Goal: Task Accomplishment & Management: Complete application form

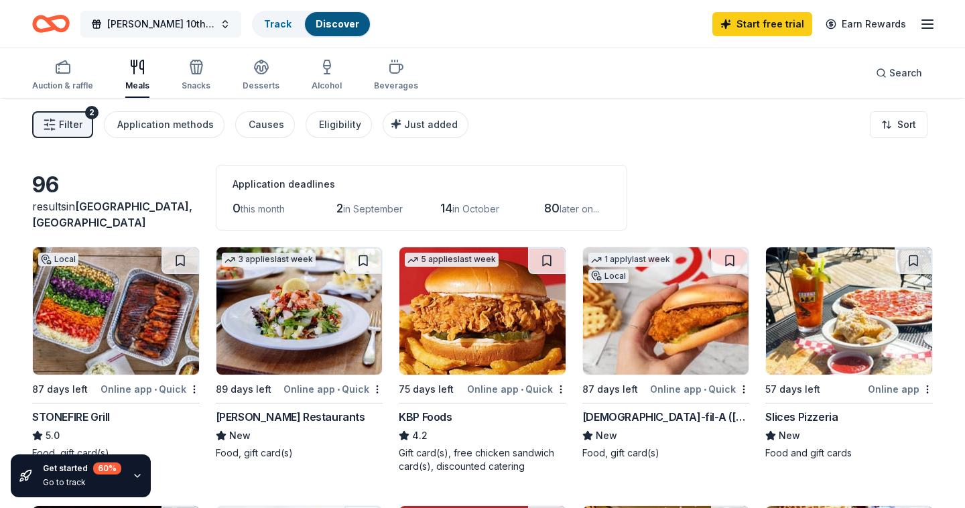
click at [180, 26] on span "[PERSON_NAME] 10th Annual Toy Drive" at bounding box center [160, 24] width 107 height 16
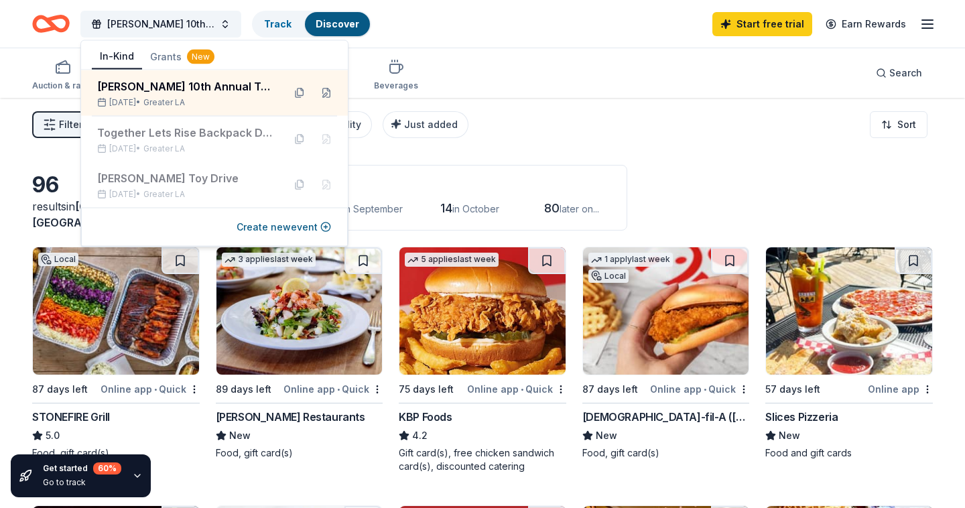
click at [629, 85] on div "Auction & raffle Meals Snacks Desserts Alcohol Beverages Search" at bounding box center [482, 73] width 901 height 50
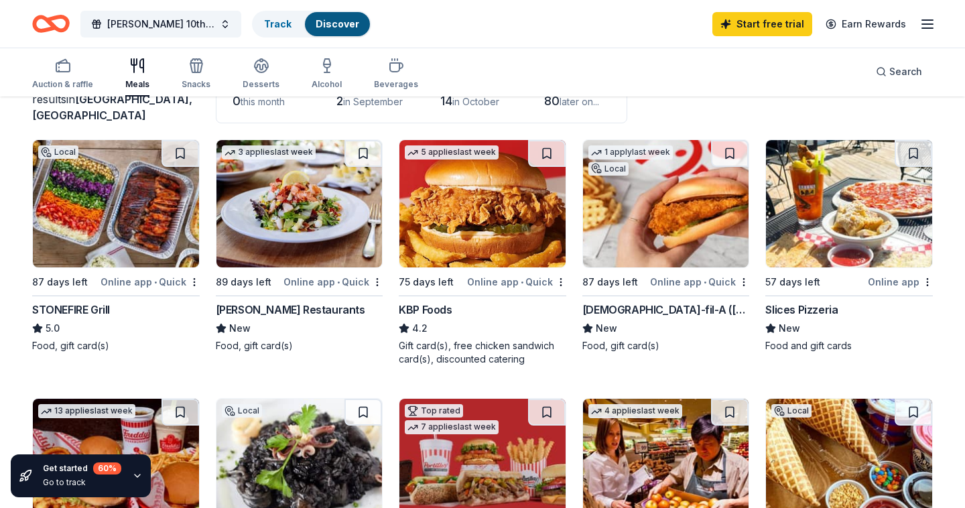
scroll to position [109, 0]
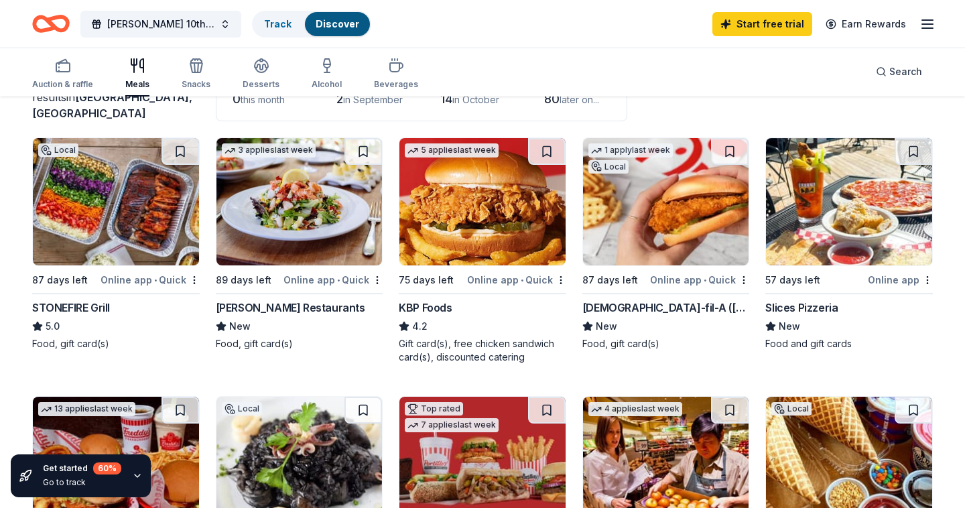
click at [141, 215] on img at bounding box center [116, 201] width 166 height 127
click at [483, 212] on img at bounding box center [483, 201] width 166 height 127
click at [473, 206] on img at bounding box center [483, 201] width 166 height 127
click at [432, 182] on img at bounding box center [483, 201] width 166 height 127
click at [697, 223] on img at bounding box center [666, 201] width 166 height 127
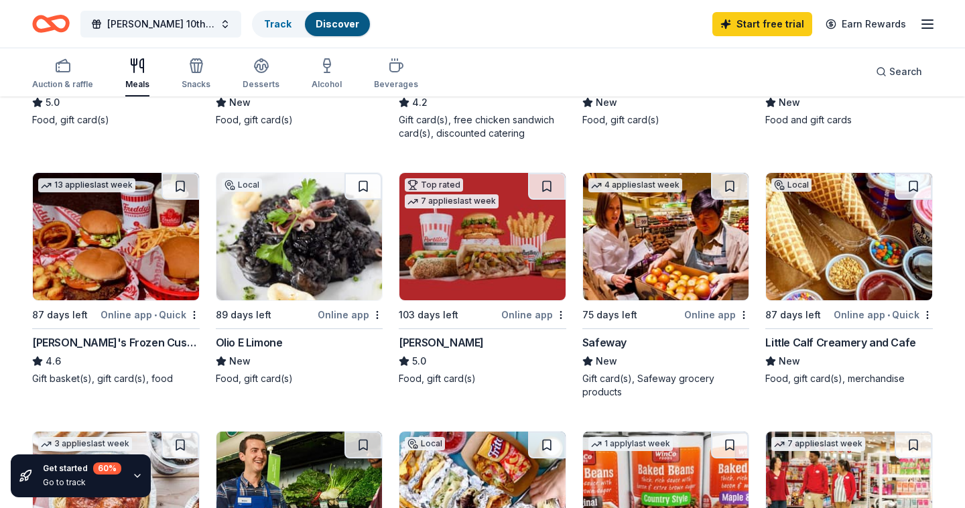
scroll to position [334, 0]
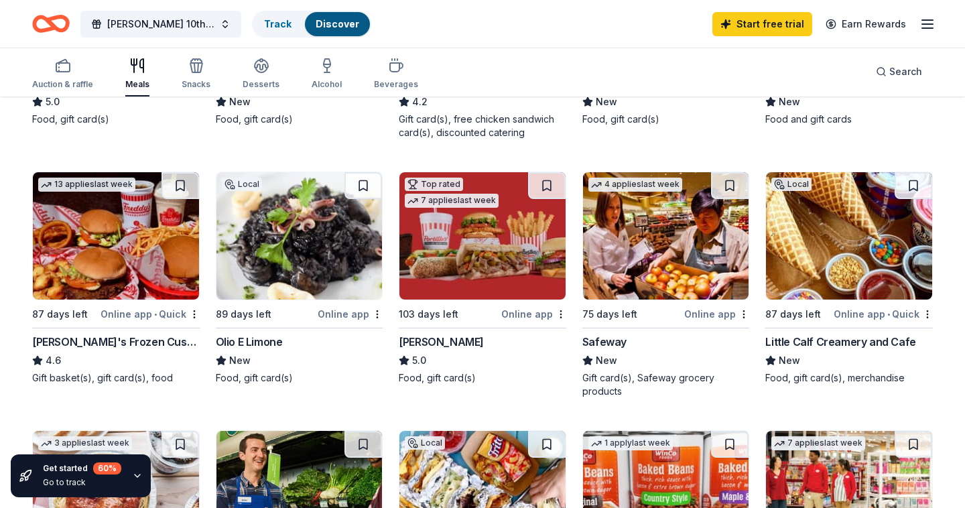
click at [507, 239] on img at bounding box center [483, 235] width 166 height 127
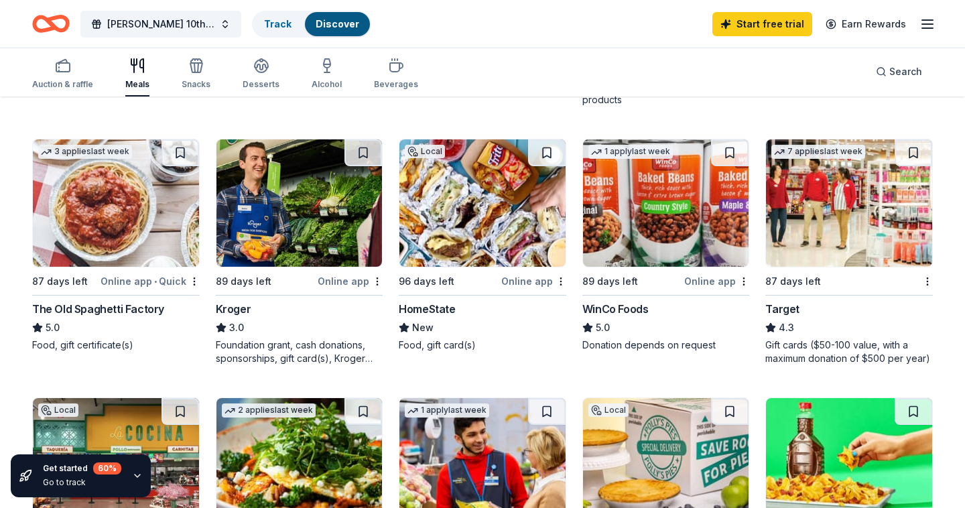
scroll to position [597, 0]
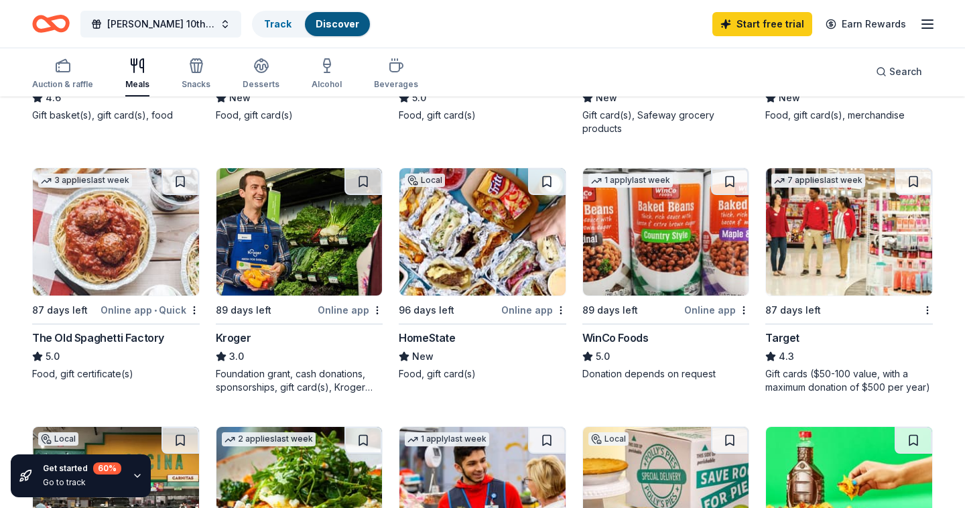
click at [314, 267] on img at bounding box center [300, 231] width 166 height 127
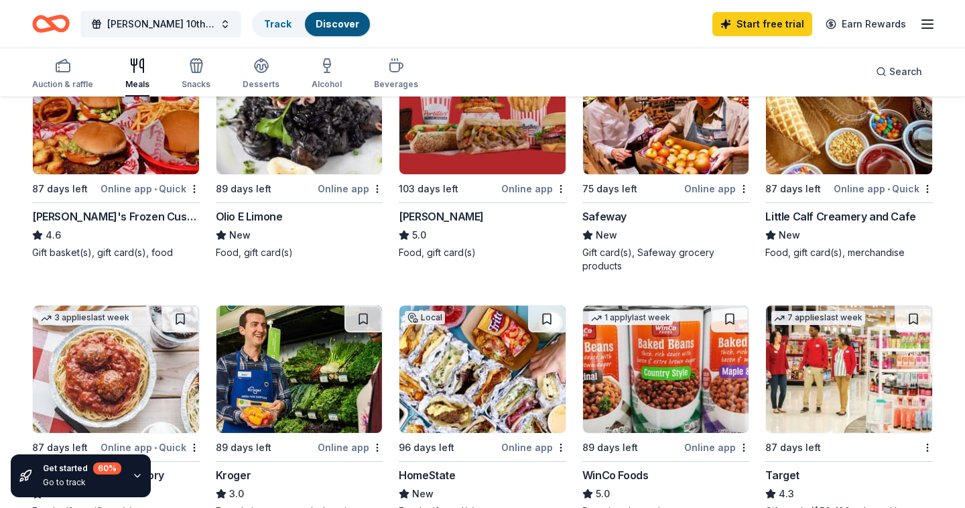
scroll to position [451, 0]
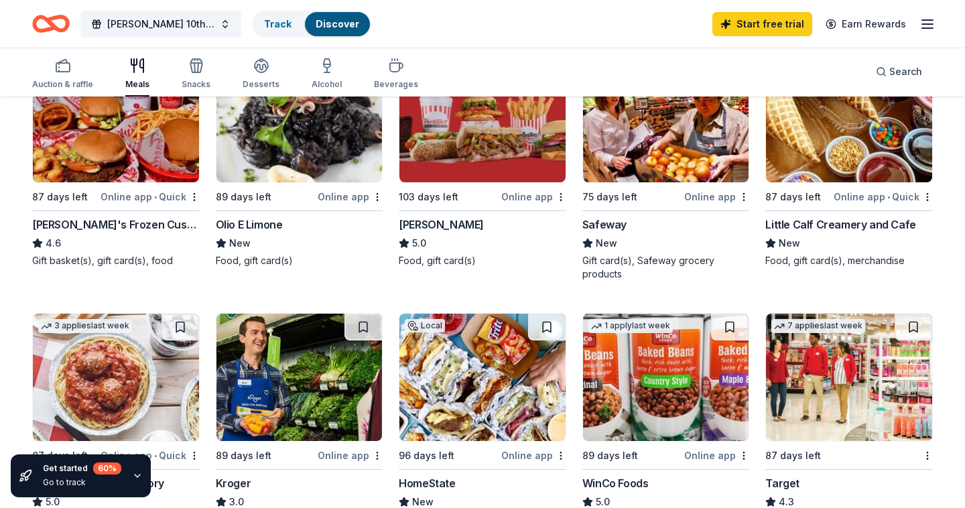
drag, startPoint x: 919, startPoint y: 226, endPoint x: 890, endPoint y: 0, distance: 227.8
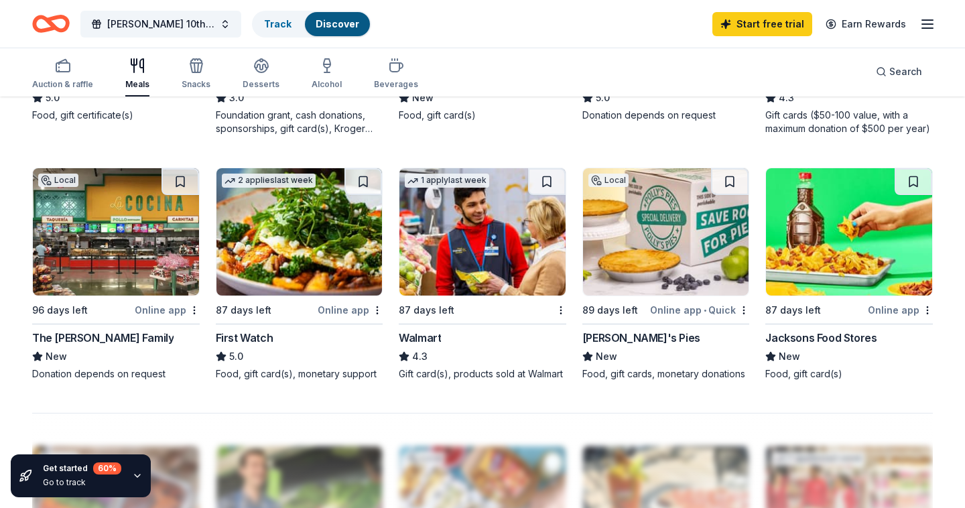
scroll to position [850, 0]
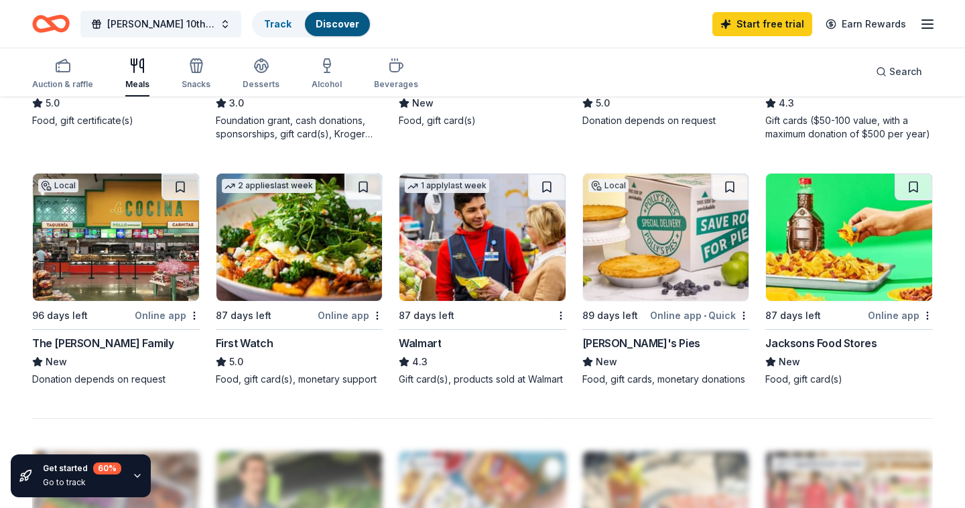
click at [112, 218] on img at bounding box center [116, 237] width 166 height 127
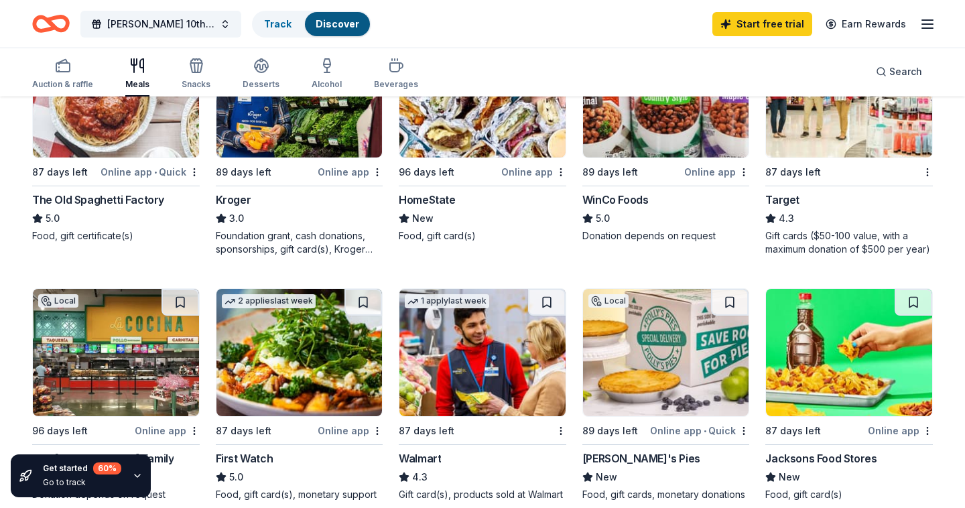
scroll to position [544, 0]
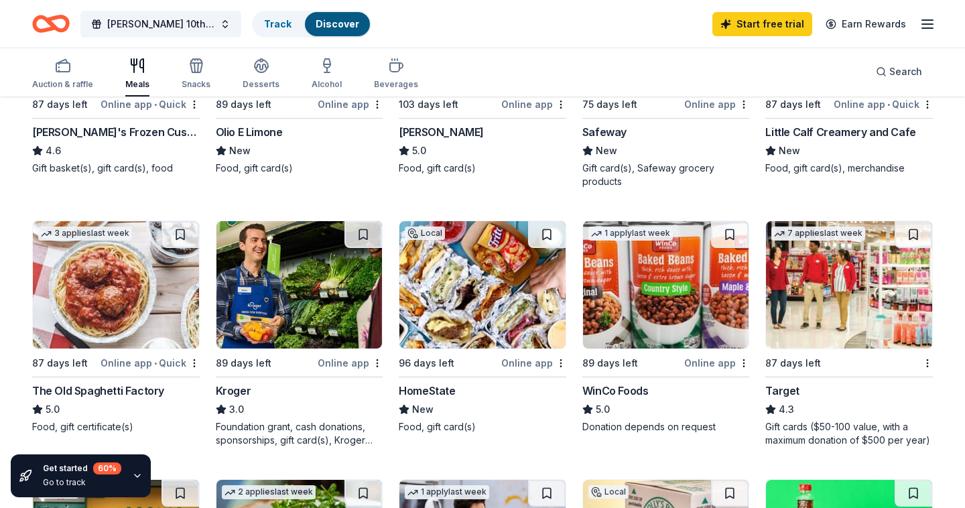
click at [835, 259] on img at bounding box center [849, 284] width 166 height 127
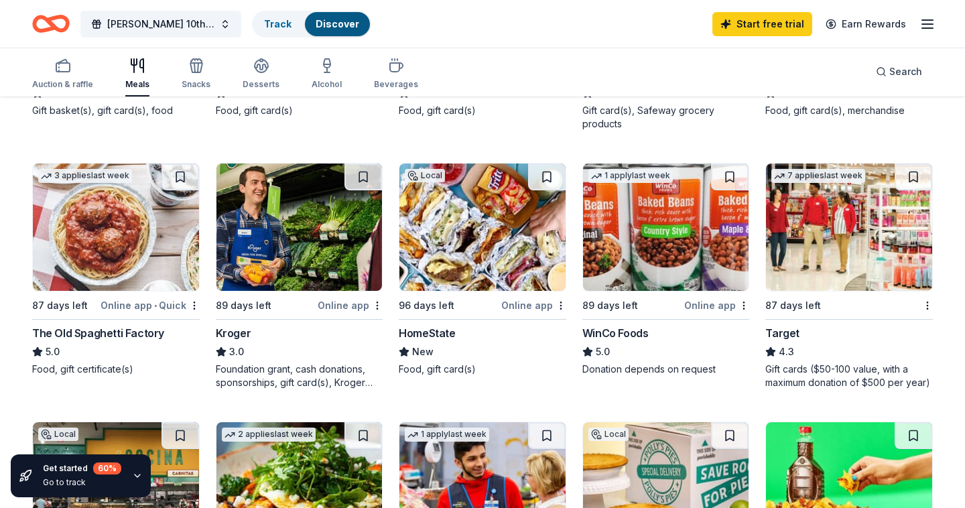
scroll to position [605, 0]
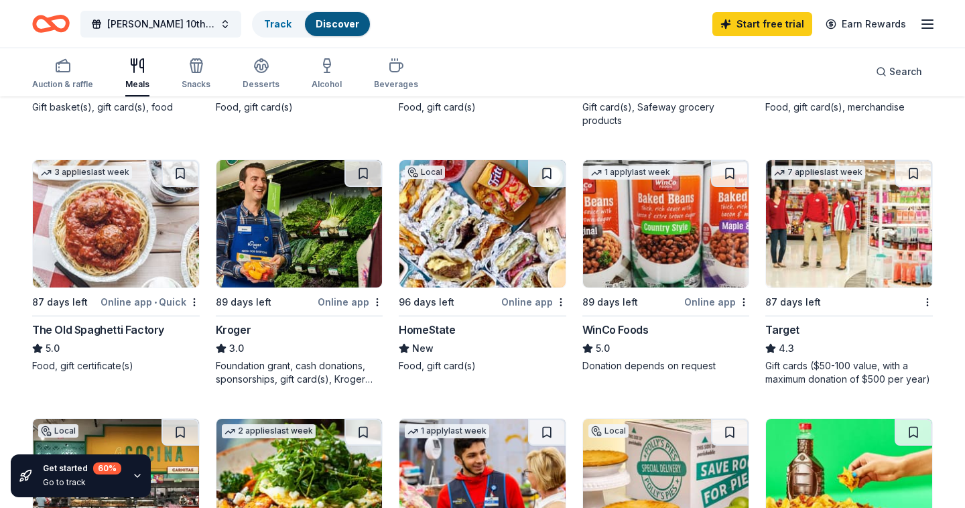
click at [861, 215] on img at bounding box center [849, 223] width 166 height 127
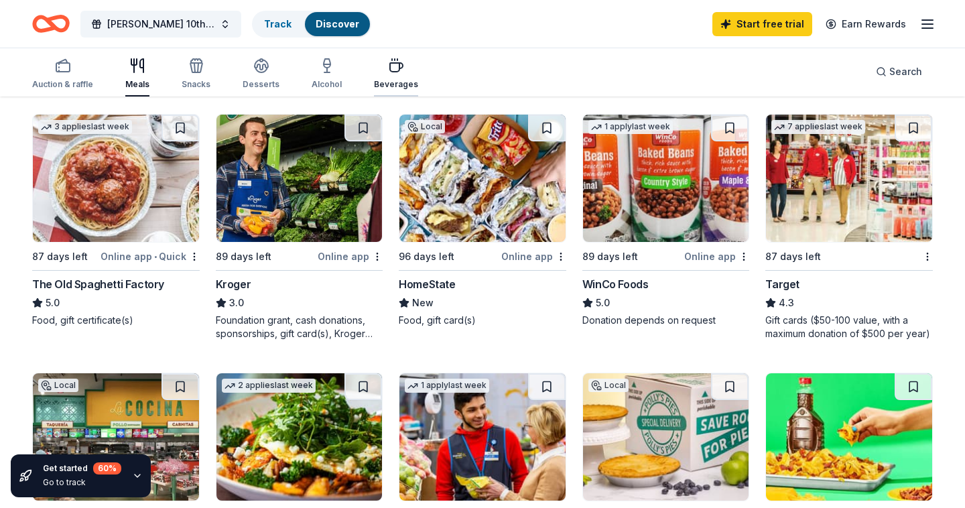
scroll to position [0, 0]
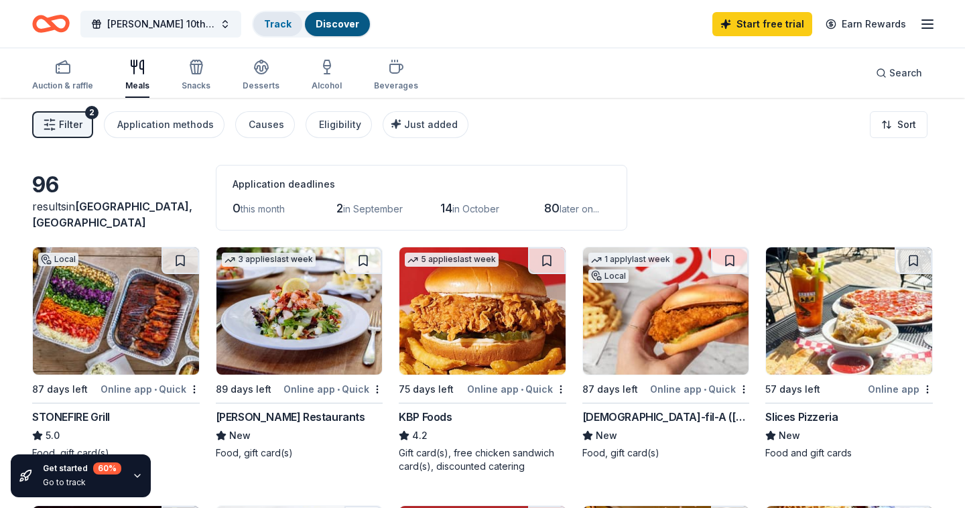
click at [278, 22] on link "Track" at bounding box center [277, 23] width 27 height 11
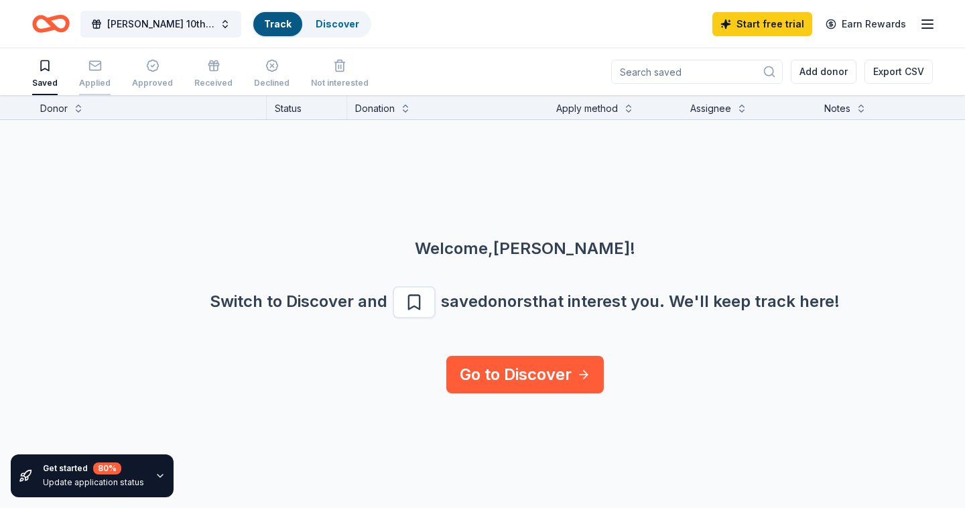
click at [90, 86] on div "Applied" at bounding box center [95, 83] width 32 height 11
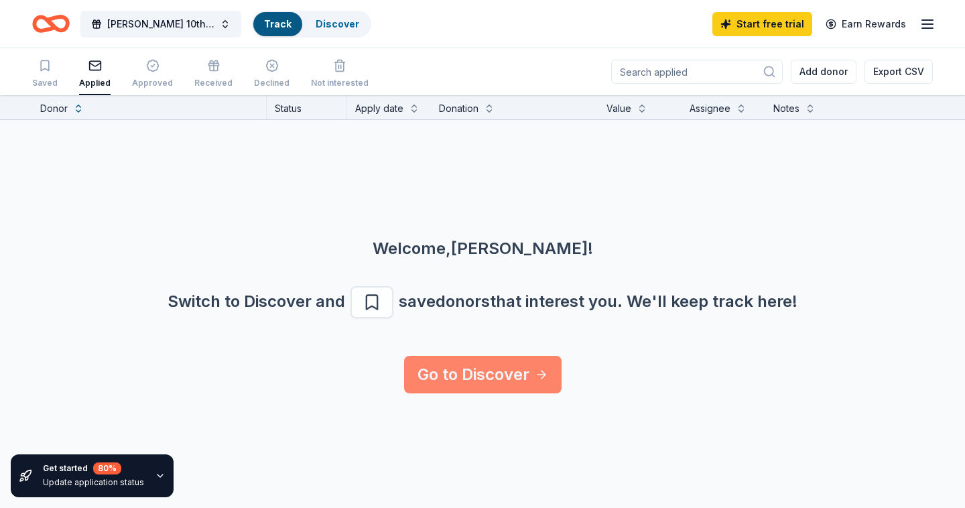
click at [477, 372] on link "Go to Discover" at bounding box center [483, 375] width 158 height 38
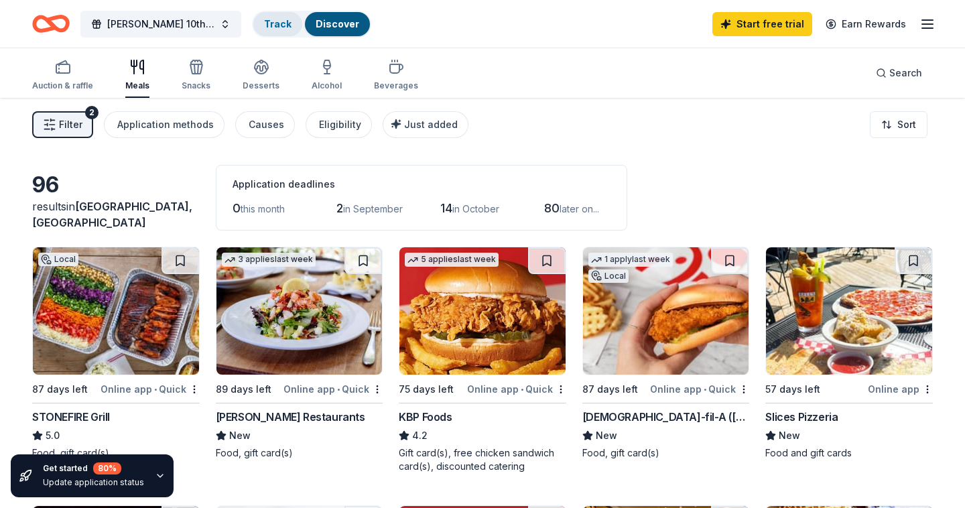
click at [279, 27] on link "Track" at bounding box center [277, 23] width 27 height 11
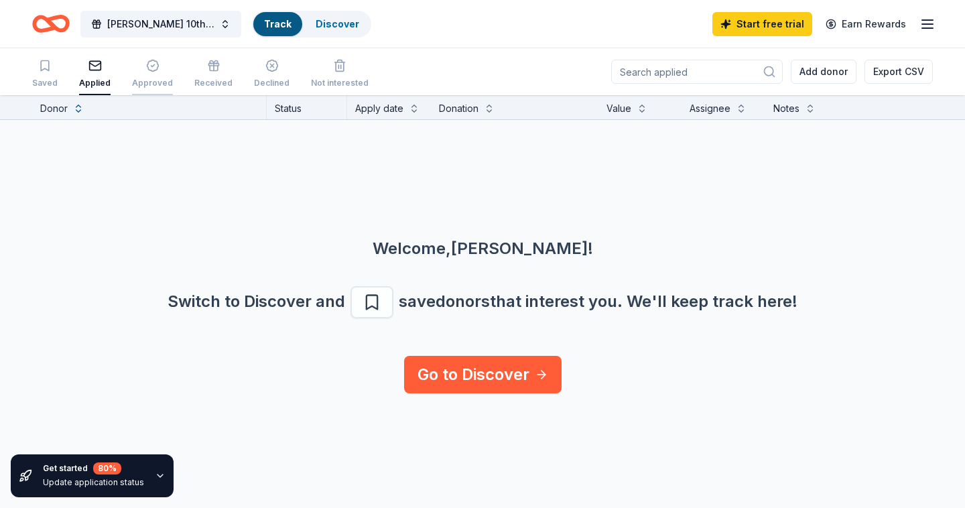
click at [132, 82] on div "Approved" at bounding box center [152, 83] width 41 height 11
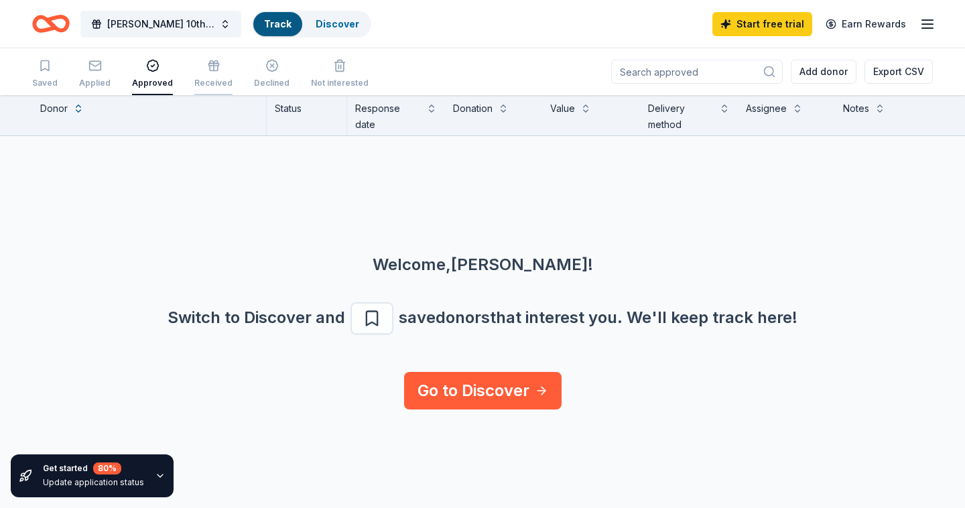
click at [200, 76] on div "Received" at bounding box center [213, 73] width 38 height 29
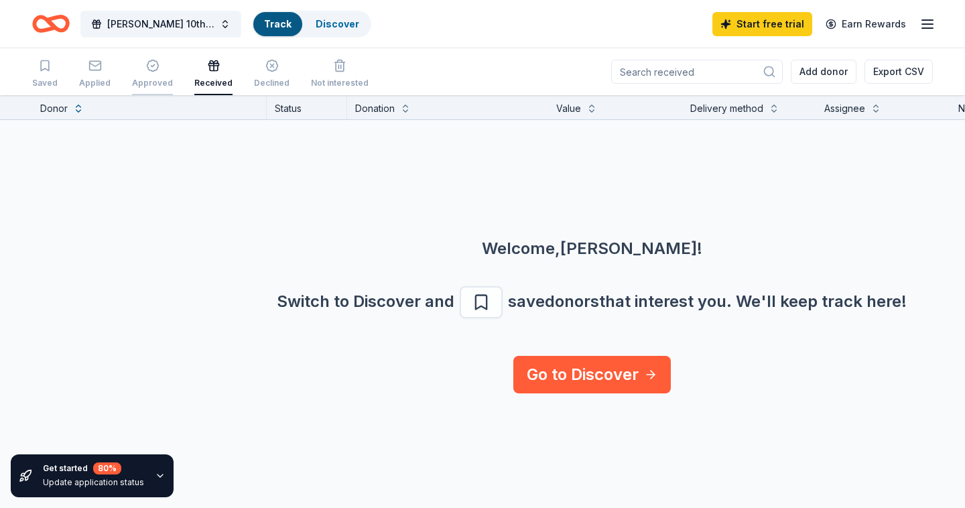
click at [133, 77] on div "Approved" at bounding box center [152, 73] width 41 height 29
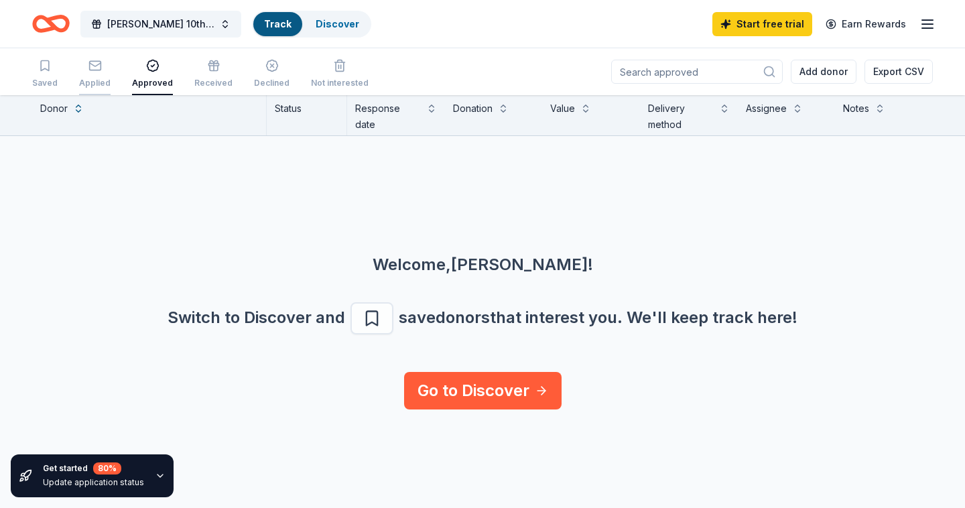
click at [80, 82] on div "Applied" at bounding box center [95, 83] width 32 height 11
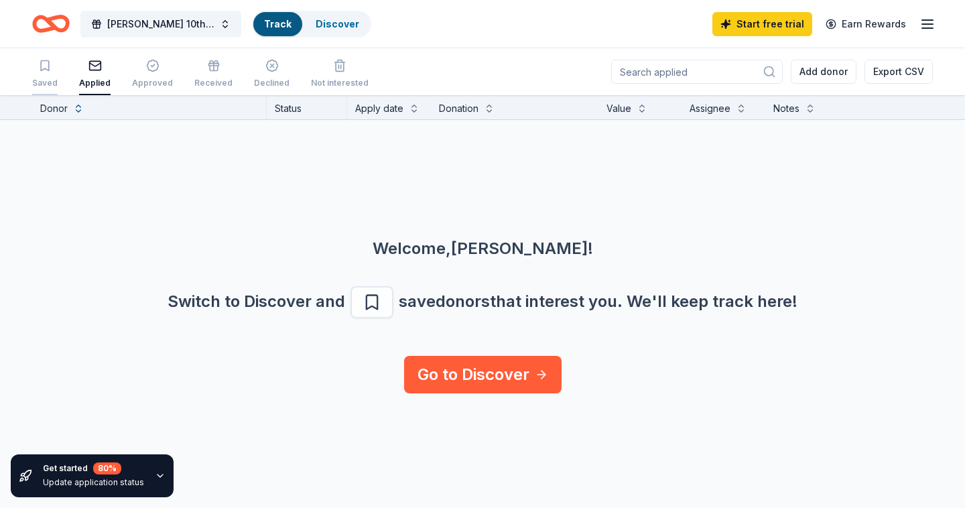
click at [48, 80] on div "Saved" at bounding box center [44, 83] width 25 height 11
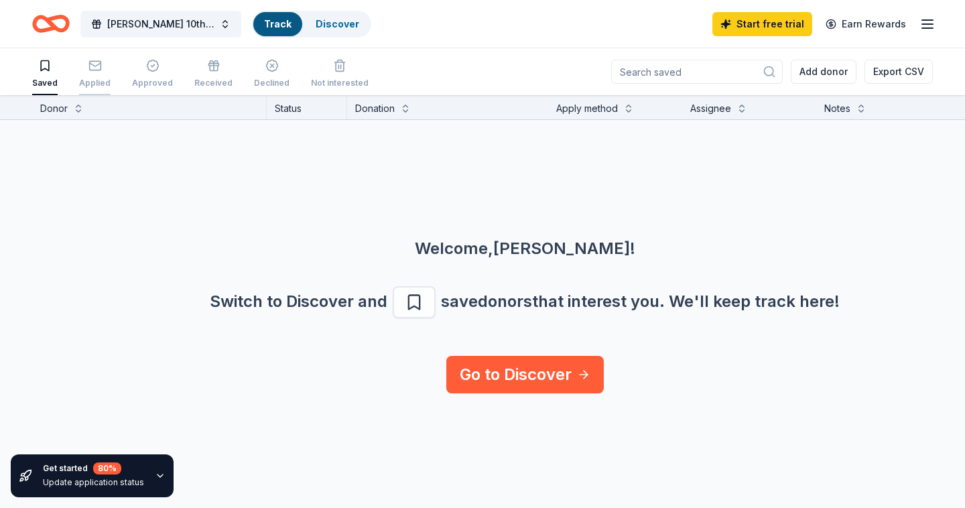
click at [102, 68] on div "button" at bounding box center [95, 65] width 32 height 13
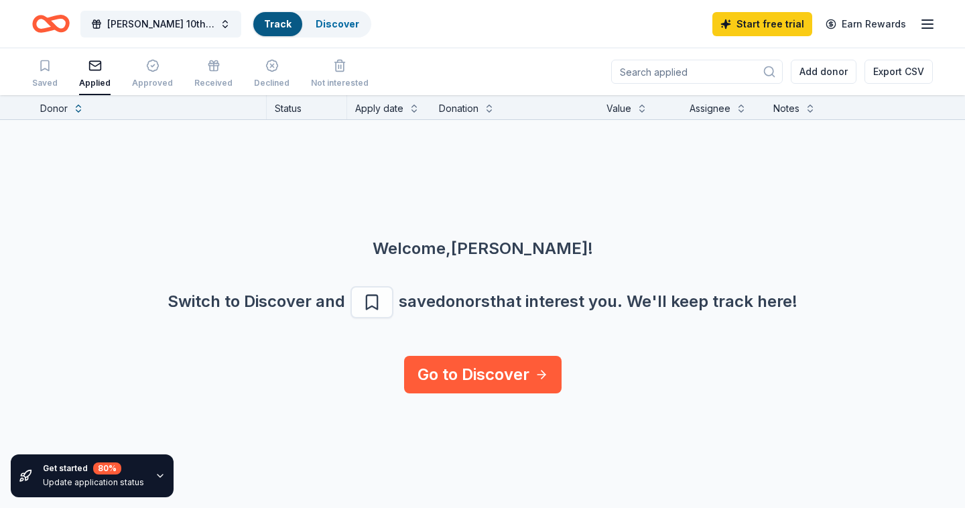
click at [371, 306] on div "Switch to Discover and save donors that interest you. We ' ll keep track here!" at bounding box center [482, 302] width 901 height 32
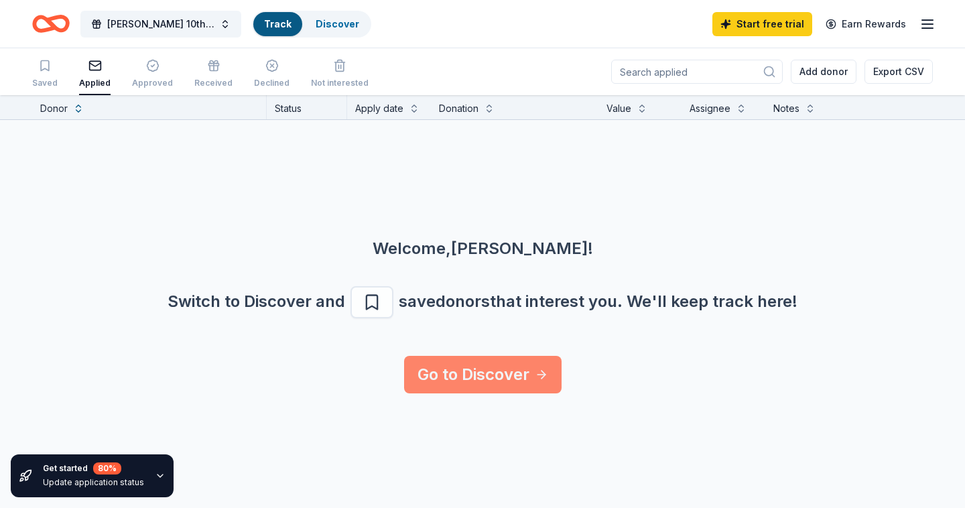
click at [460, 391] on link "Go to Discover" at bounding box center [483, 375] width 158 height 38
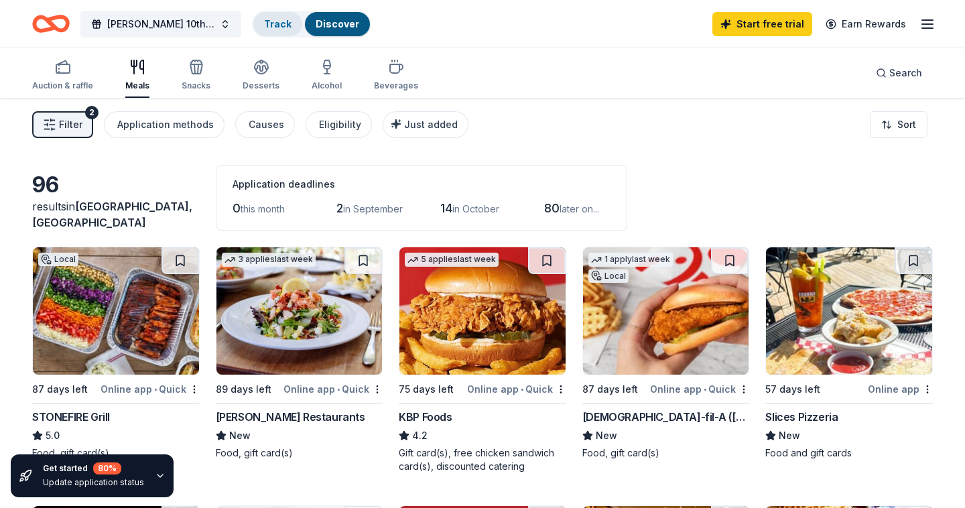
click at [265, 25] on link "Track" at bounding box center [277, 23] width 27 height 11
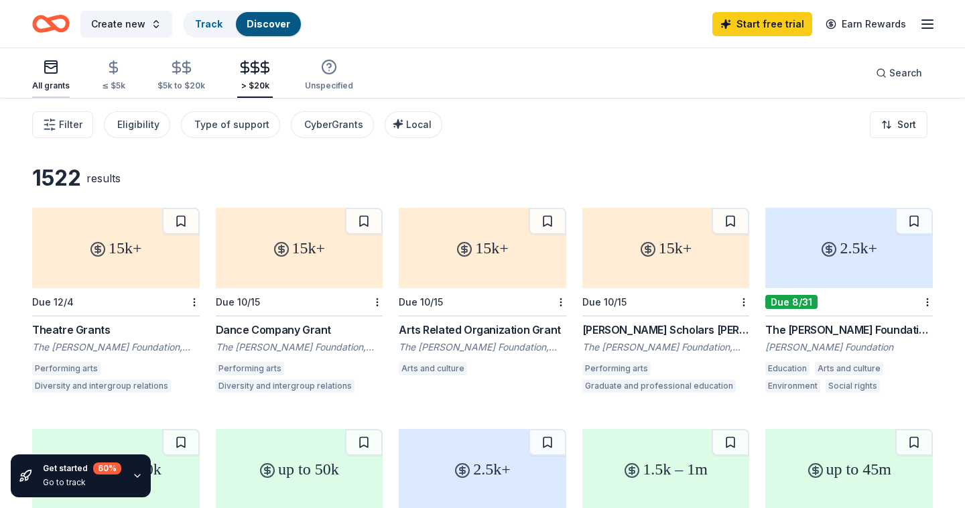
click at [42, 76] on div "All grants" at bounding box center [51, 75] width 38 height 32
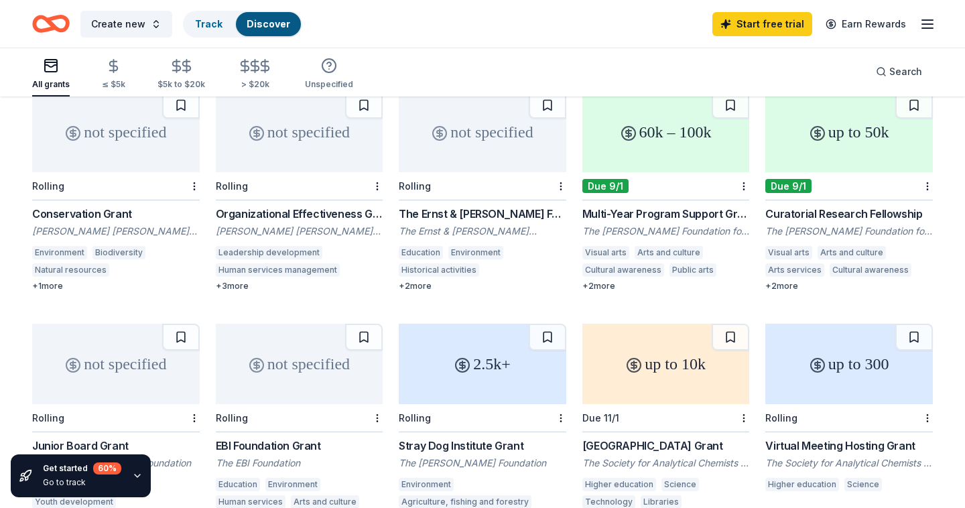
scroll to position [567, 0]
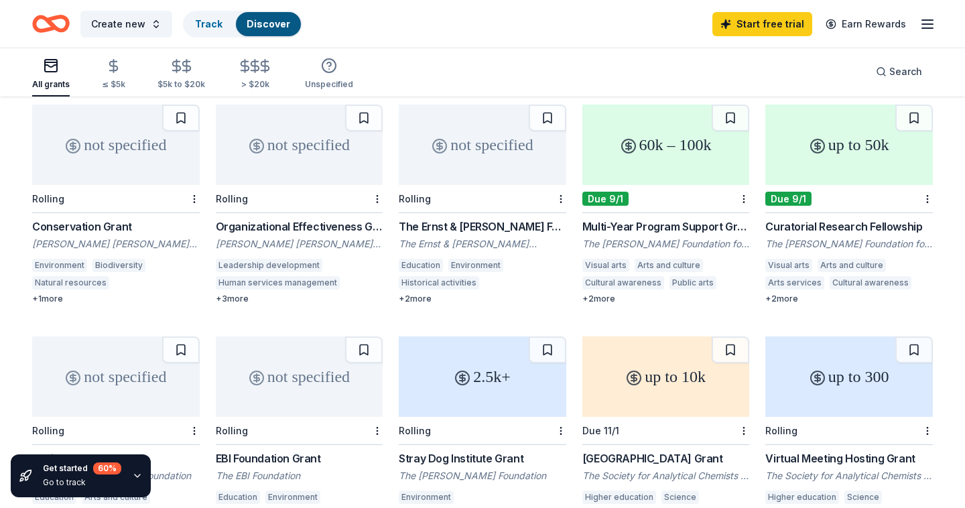
click at [311, 173] on div "not specified" at bounding box center [300, 145] width 168 height 80
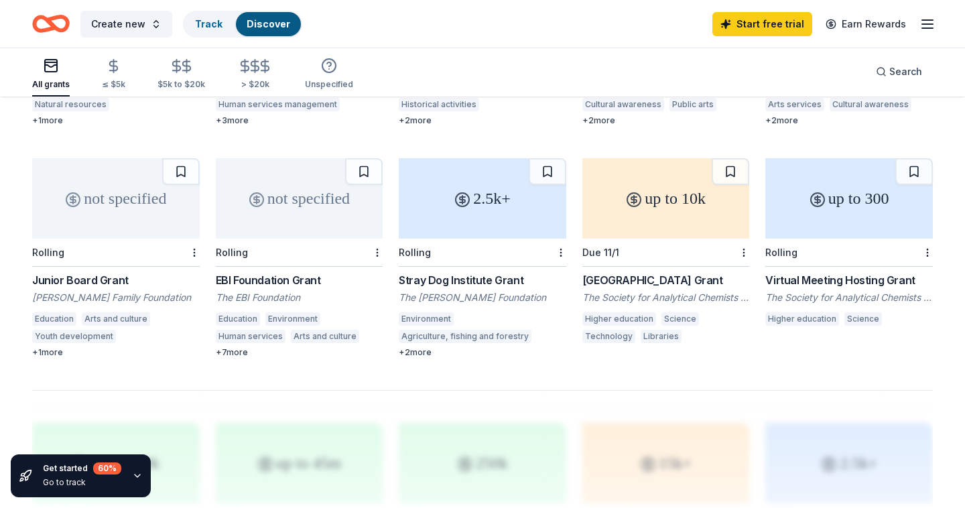
scroll to position [747, 0]
click at [59, 351] on div "+ 1 more" at bounding box center [116, 351] width 168 height 11
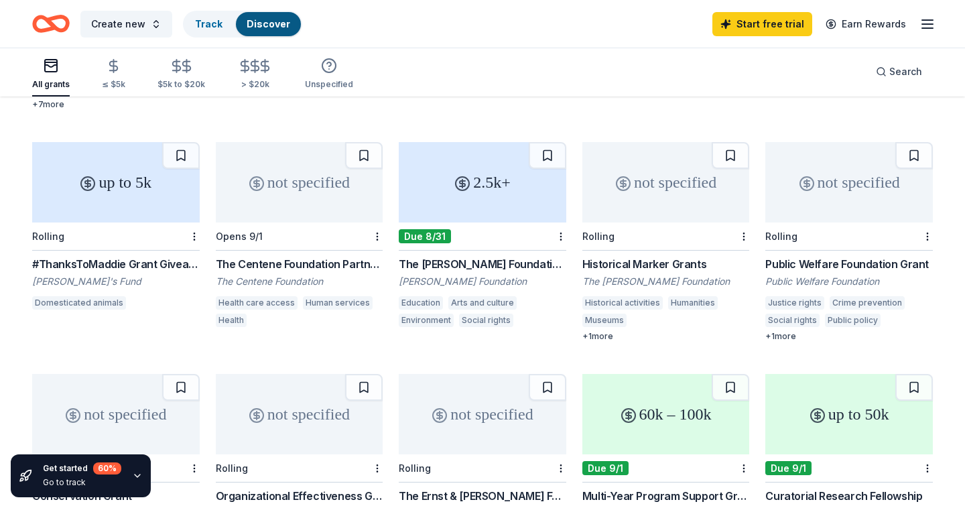
scroll to position [0, 0]
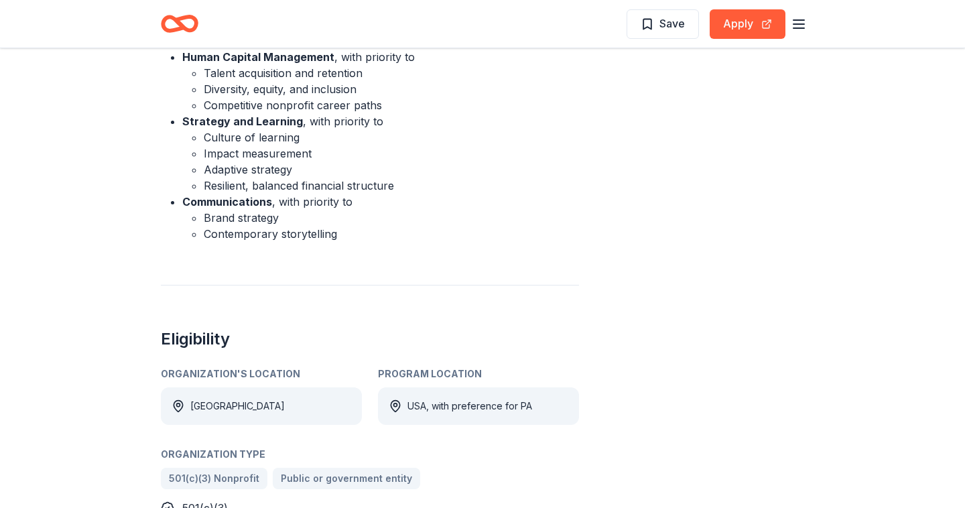
scroll to position [923, 0]
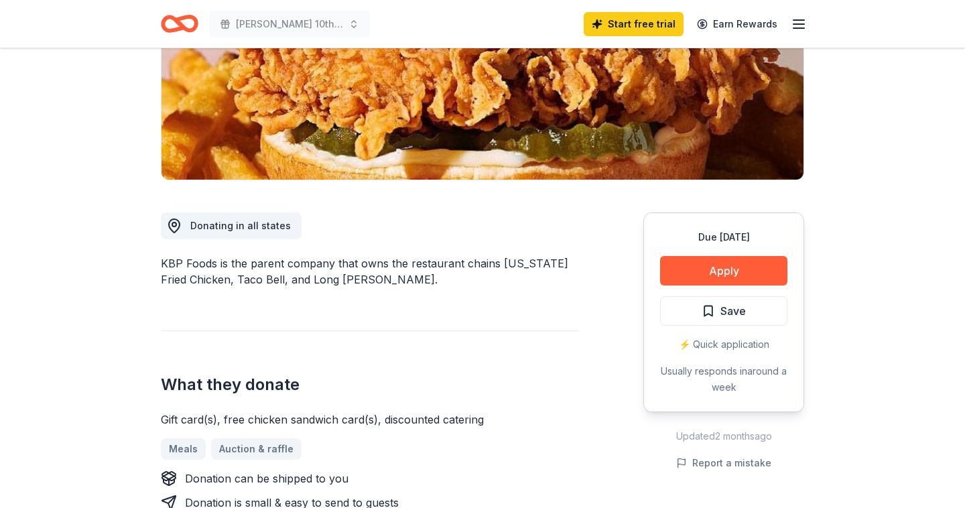
scroll to position [221, 0]
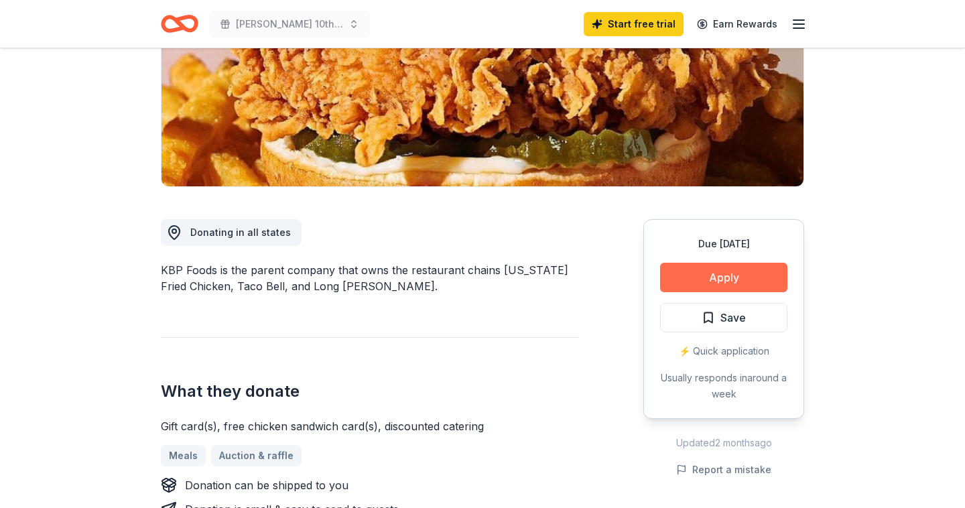
click at [755, 273] on button "Apply" at bounding box center [723, 277] width 127 height 29
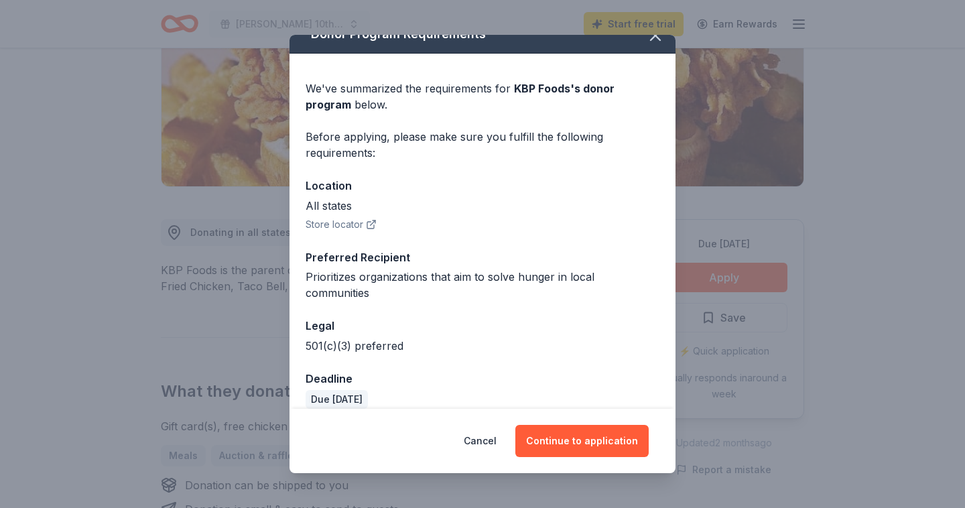
scroll to position [19, 0]
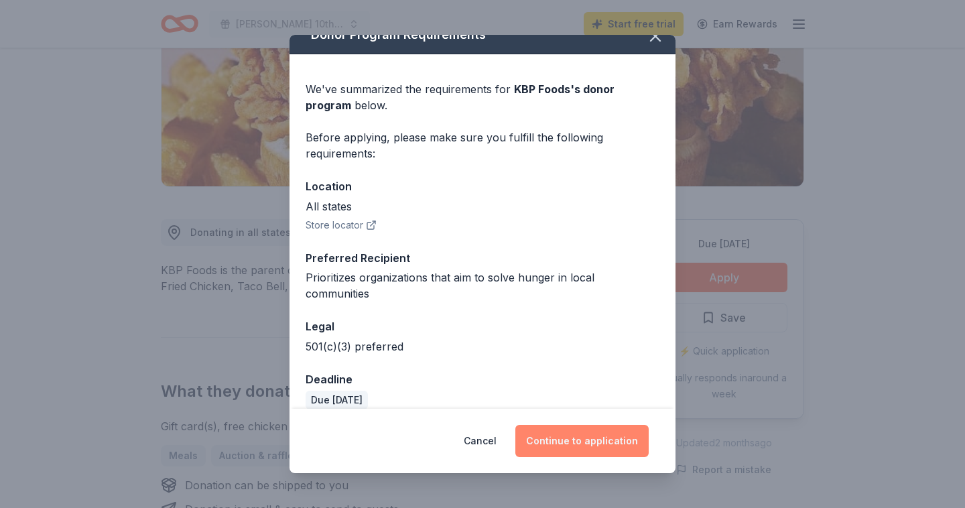
click at [589, 430] on button "Continue to application" at bounding box center [581, 441] width 133 height 32
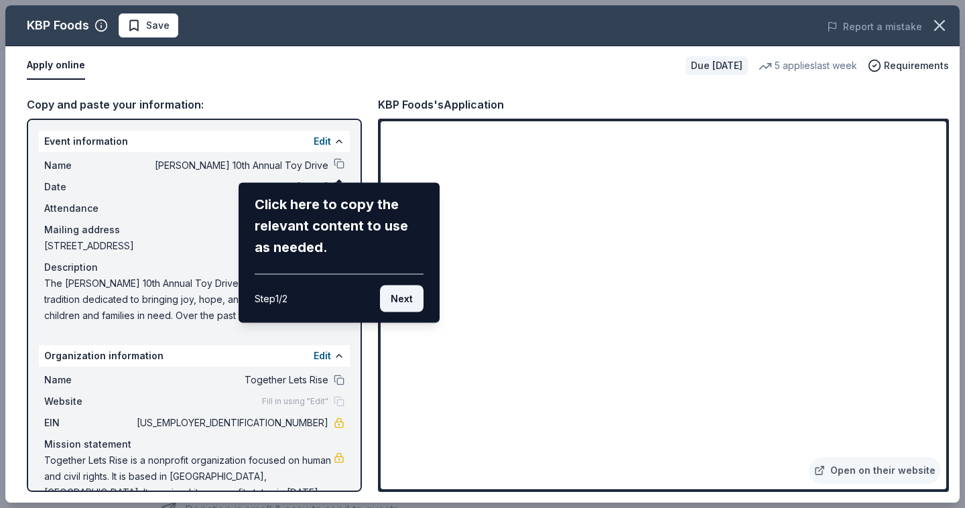
click at [408, 300] on button "Next" at bounding box center [402, 299] width 44 height 27
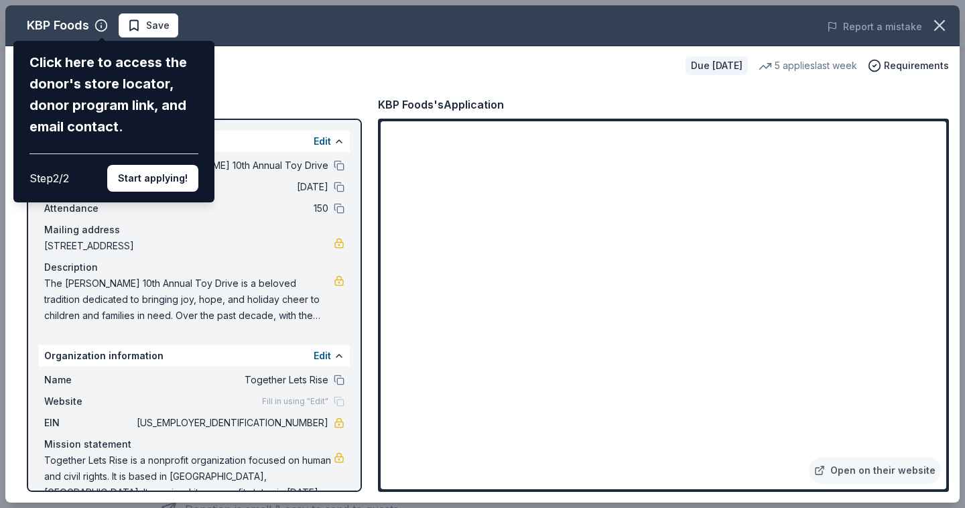
click at [343, 172] on div "KBP Foods Click here to access the donor's store locator, donor program link, a…" at bounding box center [482, 253] width 955 height 497
click at [172, 165] on button "Start applying!" at bounding box center [152, 178] width 91 height 27
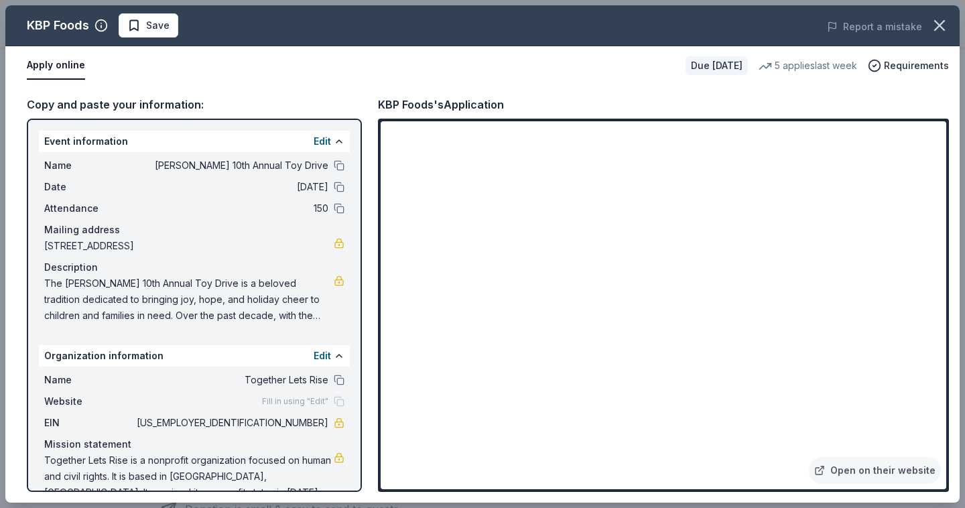
click at [339, 166] on div "KBP Foods Save Report a mistake Apply online Due in 75 days 5 applies last week…" at bounding box center [482, 253] width 955 height 497
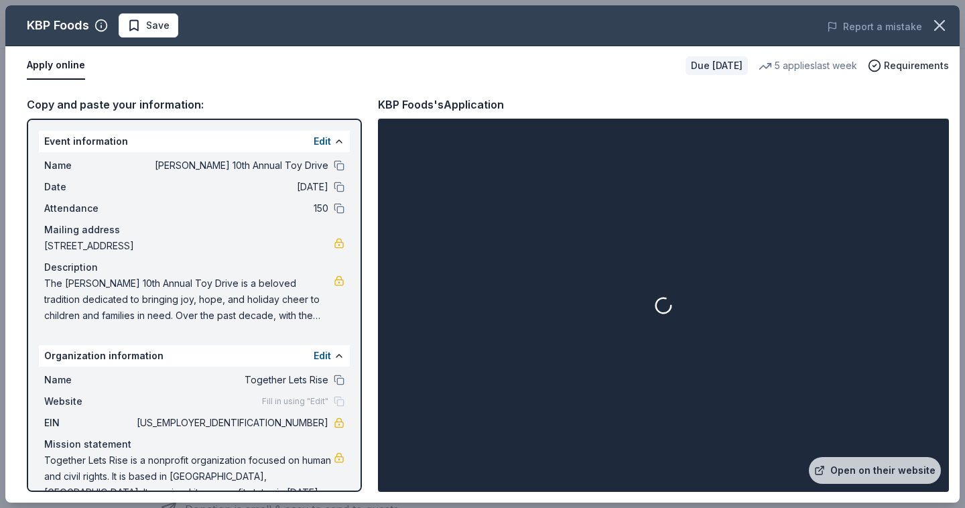
click at [341, 167] on button at bounding box center [339, 165] width 11 height 11
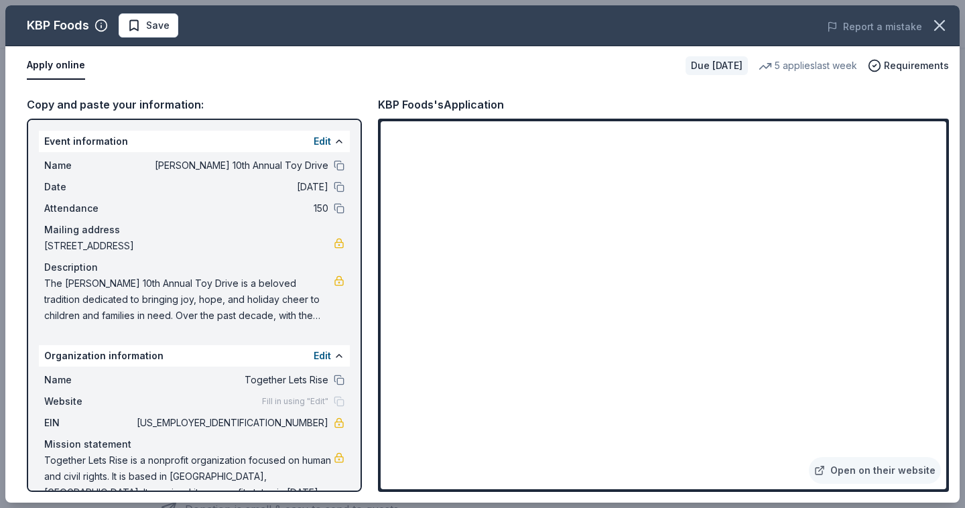
drag, startPoint x: 313, startPoint y: 244, endPoint x: 86, endPoint y: 266, distance: 227.7
click at [86, 266] on div "Name Edwards 10th Annual Toy Drive Date 12/06/25 Attendance 150 Mailing address…" at bounding box center [194, 240] width 311 height 177
drag, startPoint x: 61, startPoint y: 245, endPoint x: 113, endPoint y: 251, distance: 52.6
click at [113, 251] on span "5777 West Century Boulevard, 1125, Los Angeles, CA 90045" at bounding box center [189, 246] width 290 height 16
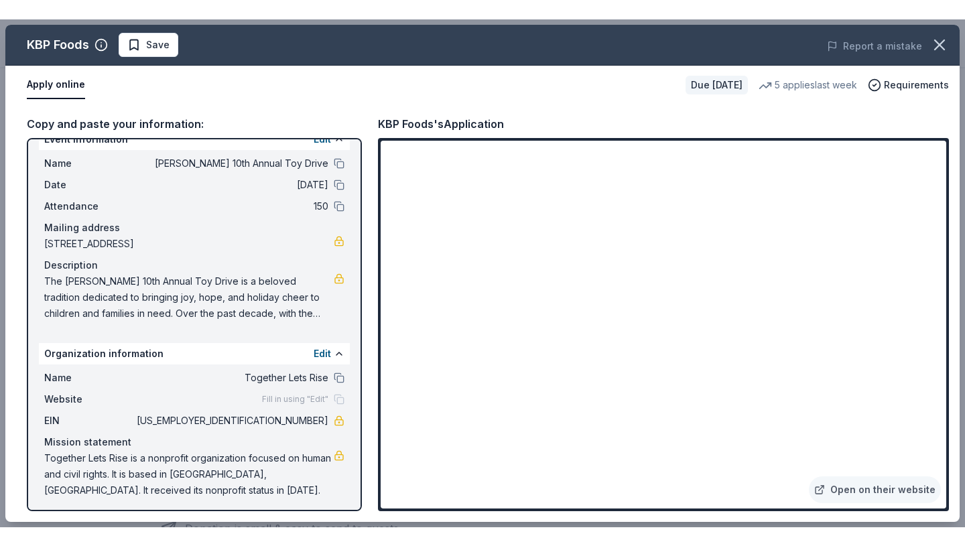
scroll to position [26, 0]
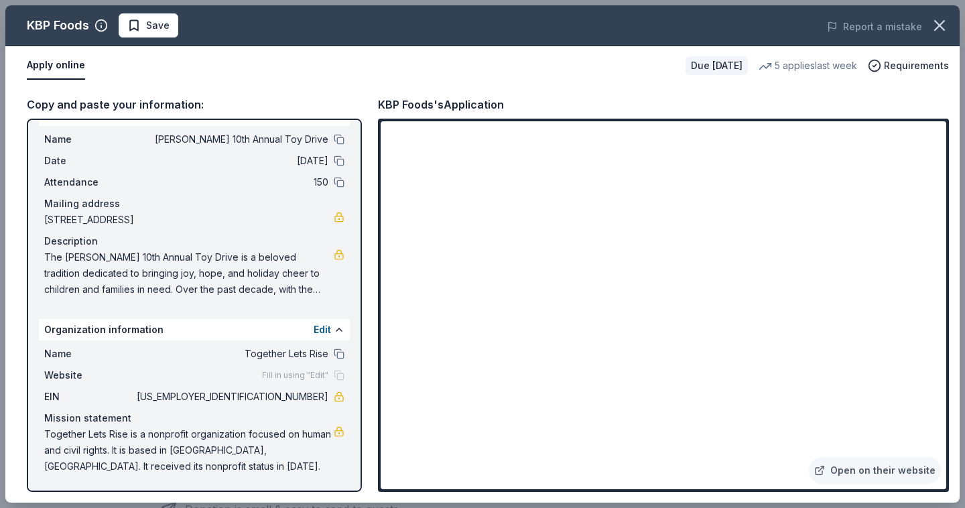
click at [321, 292] on span "The Edwards 10th Annual Toy Drive is a beloved tradition dedicated to bringing …" at bounding box center [189, 273] width 290 height 48
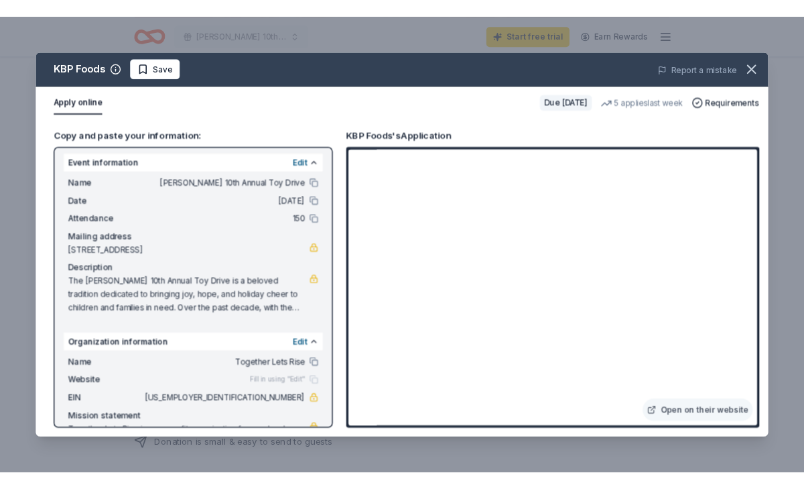
scroll to position [0, 0]
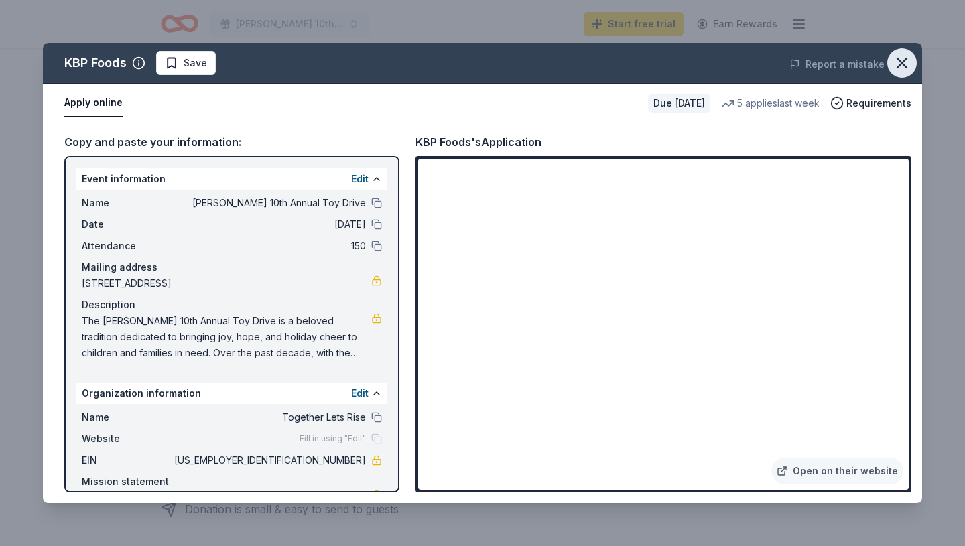
click at [902, 62] on icon "button" at bounding box center [902, 62] width 9 height 9
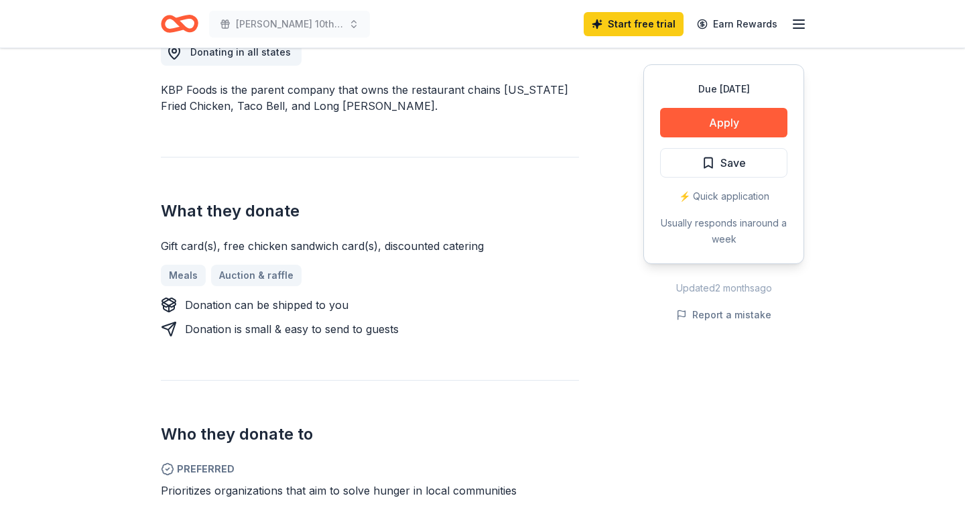
scroll to position [400, 0]
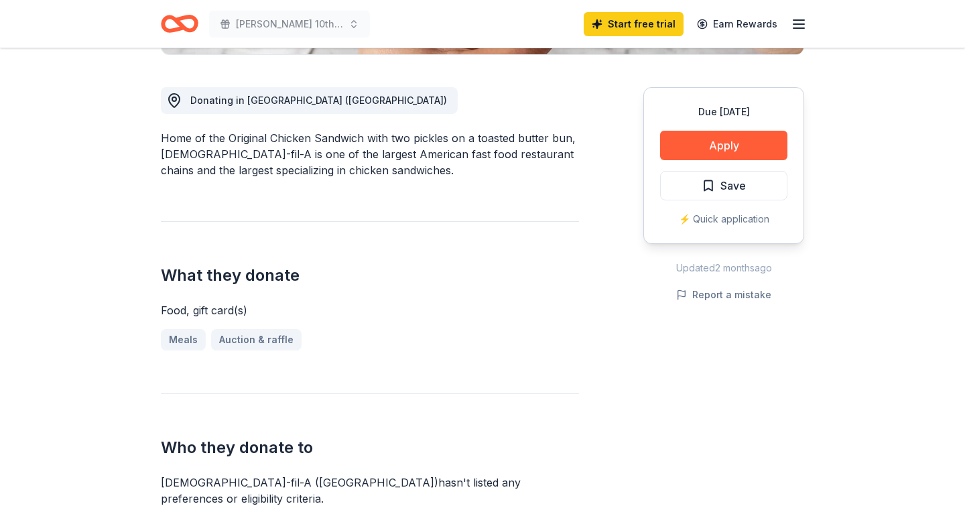
scroll to position [391, 0]
click at [721, 130] on button "Apply" at bounding box center [723, 144] width 127 height 29
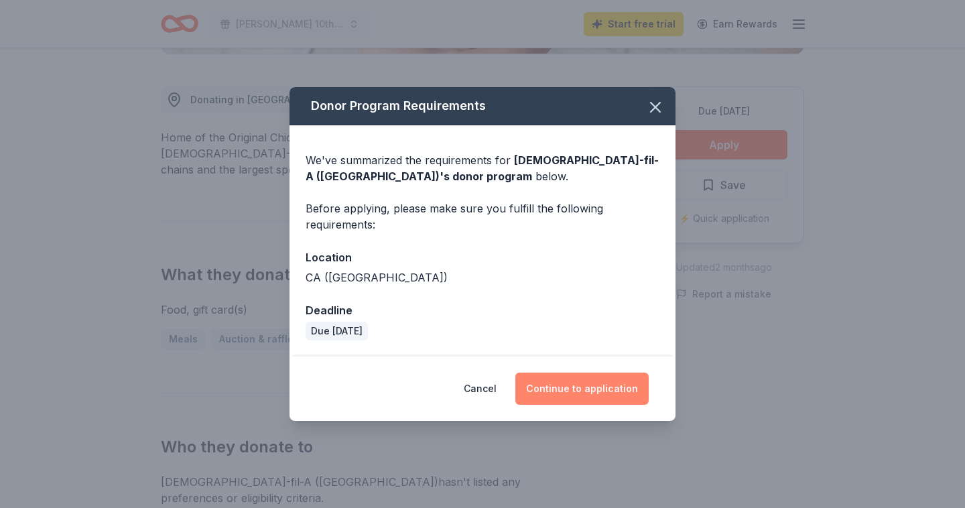
click at [595, 381] on button "Continue to application" at bounding box center [581, 389] width 133 height 32
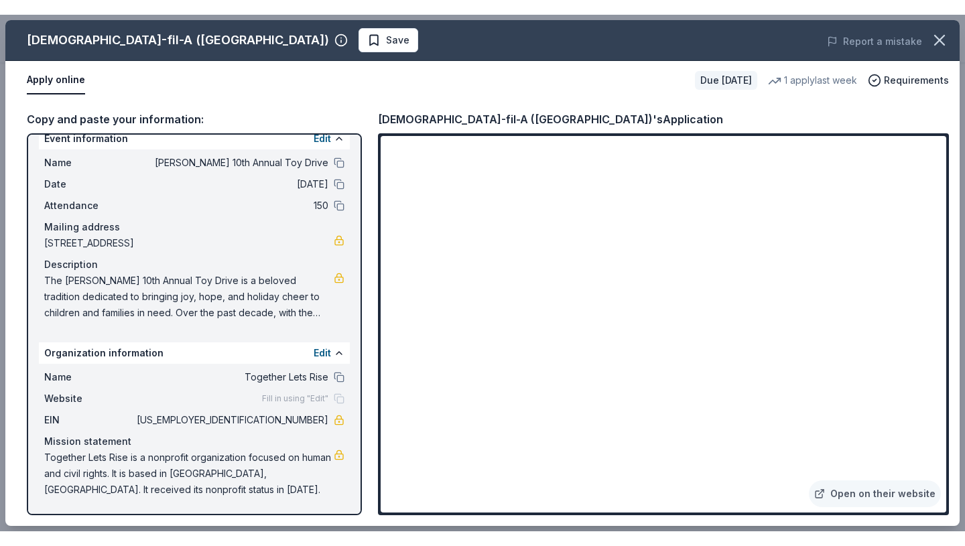
scroll to position [20, 0]
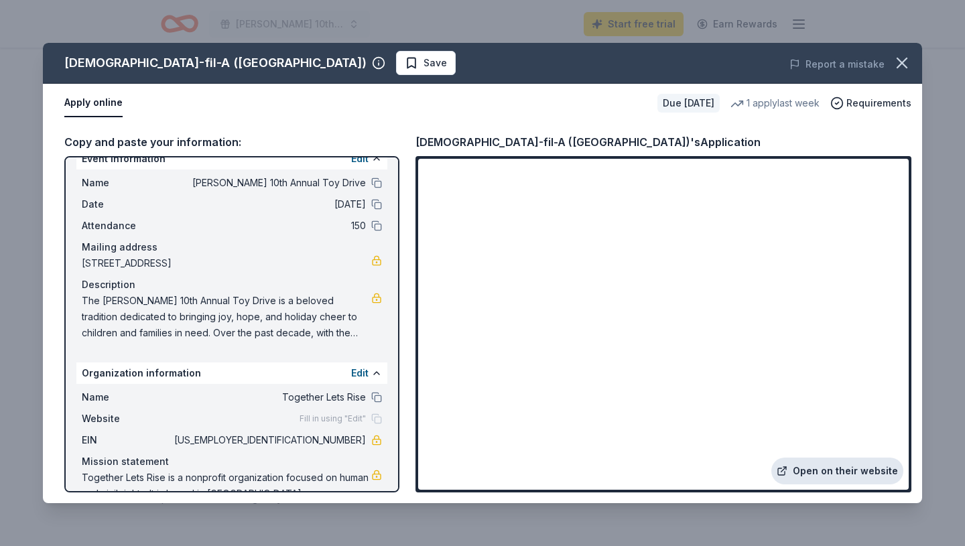
click at [837, 471] on link "Open on their website" at bounding box center [838, 471] width 132 height 27
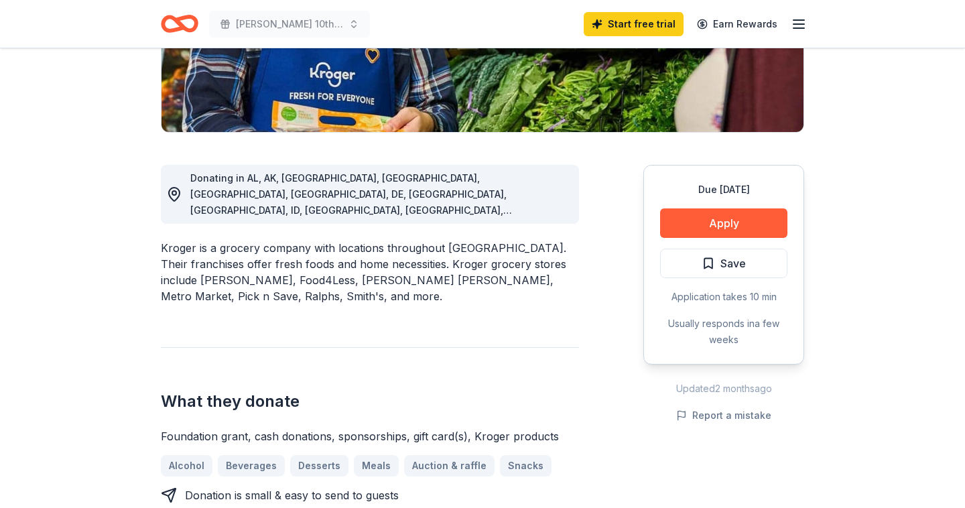
scroll to position [268, 0]
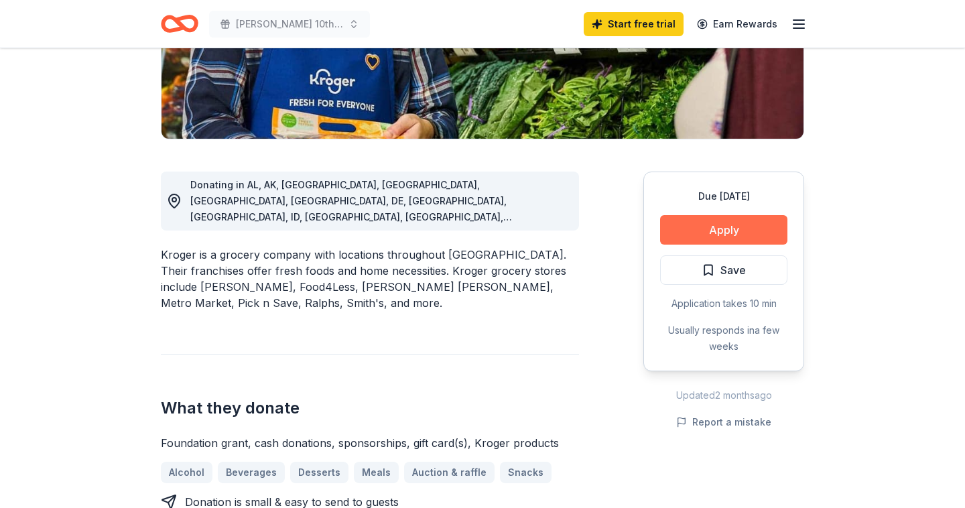
click at [716, 229] on button "Apply" at bounding box center [723, 229] width 127 height 29
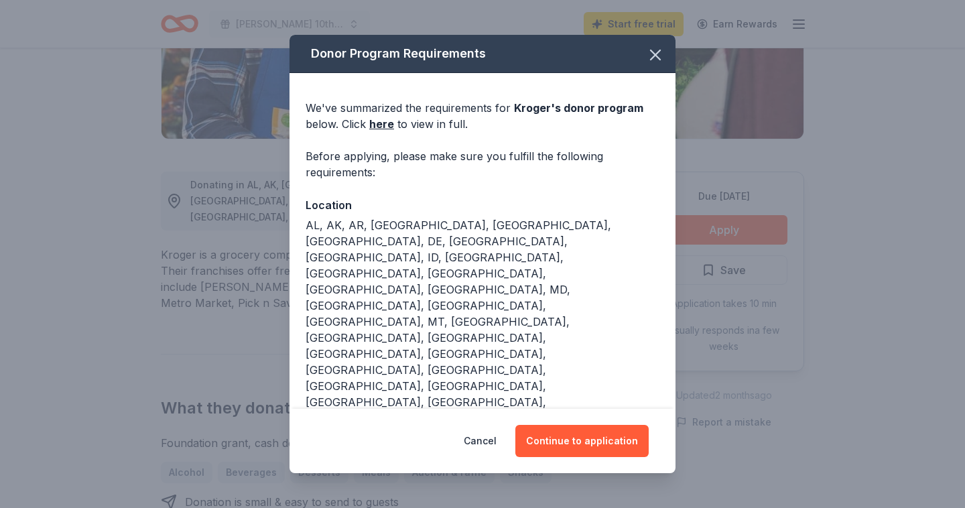
scroll to position [68, 0]
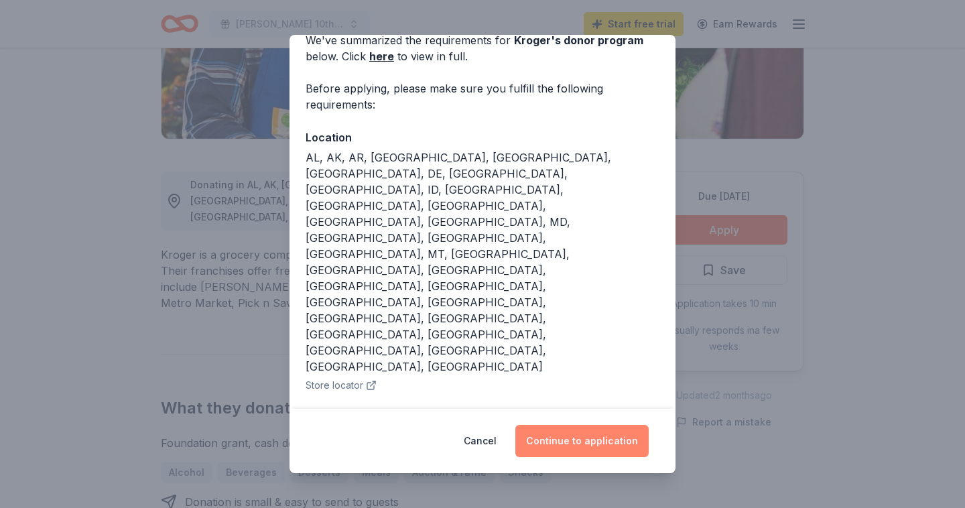
click at [587, 446] on button "Continue to application" at bounding box center [581, 441] width 133 height 32
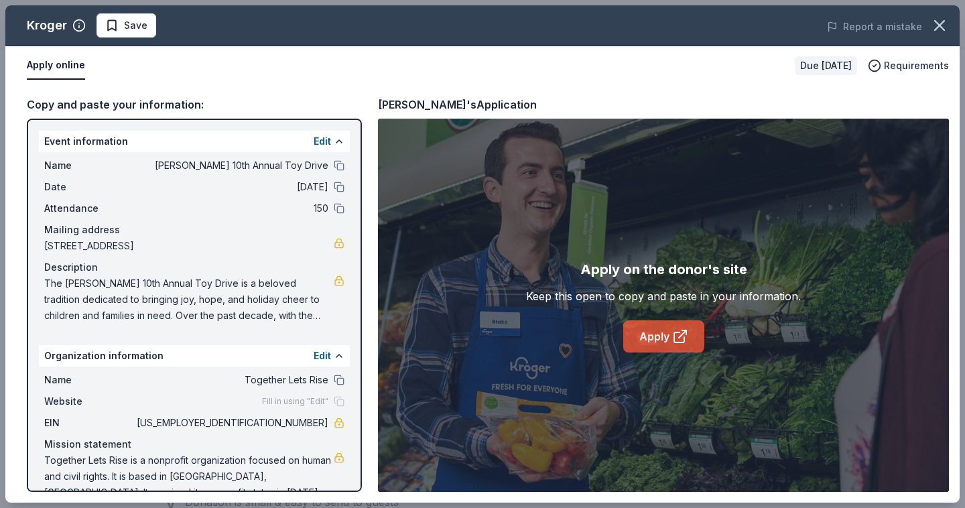
click at [672, 330] on icon at bounding box center [680, 336] width 16 height 16
drag, startPoint x: 271, startPoint y: 419, endPoint x: 325, endPoint y: 420, distance: 54.3
click at [325, 420] on span "83-0683511" at bounding box center [231, 423] width 194 height 16
drag, startPoint x: 325, startPoint y: 420, endPoint x: 284, endPoint y: 420, distance: 40.9
click at [284, 420] on span "83-0683511" at bounding box center [231, 423] width 194 height 16
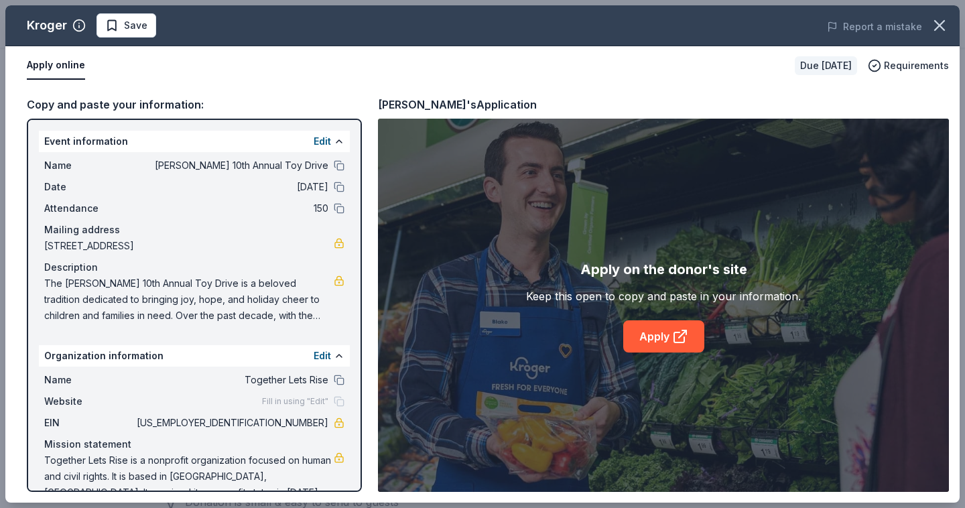
scroll to position [26, 0]
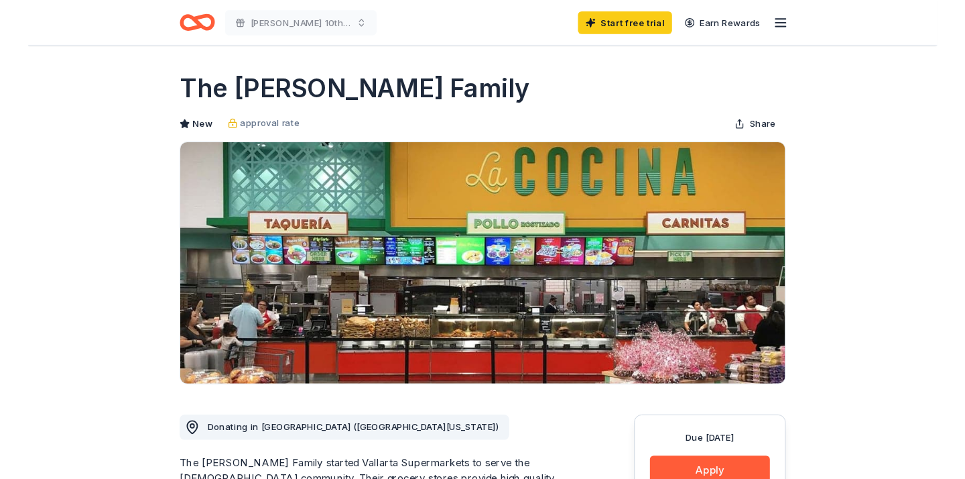
scroll to position [117, 0]
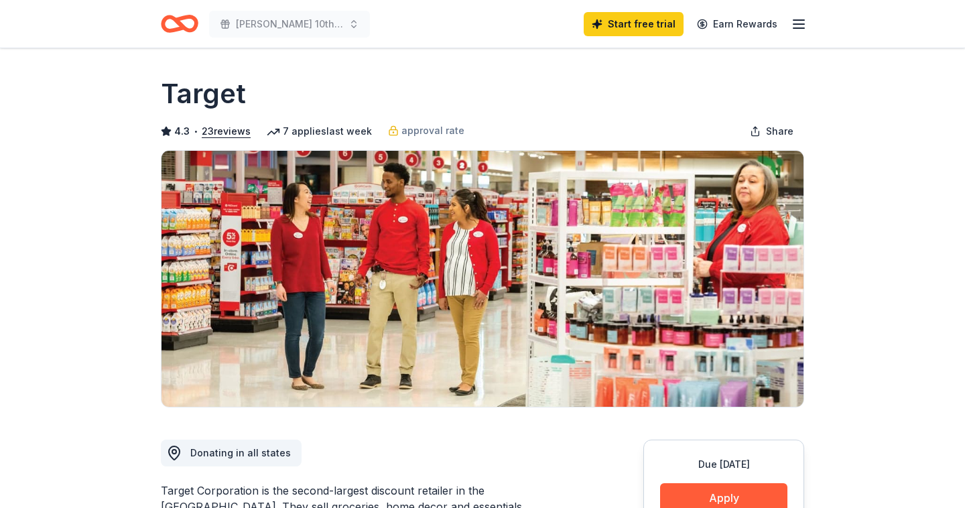
scroll to position [252, 0]
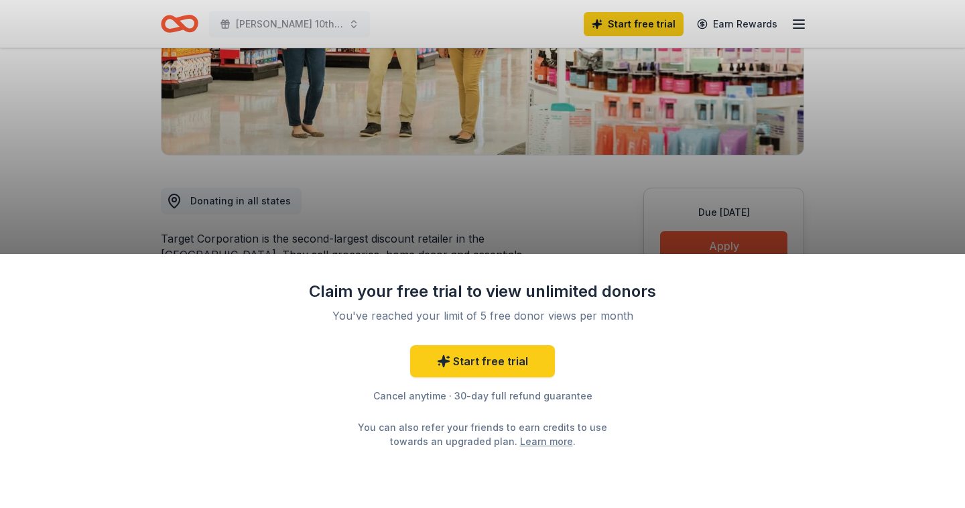
click at [543, 221] on div "Claim your free trial to view unlimited donors You've reached your limit of 5 f…" at bounding box center [482, 254] width 965 height 508
click at [713, 240] on div "Claim your free trial to view unlimited donors You've reached your limit of 5 f…" at bounding box center [482, 254] width 965 height 508
